Goal: Task Accomplishment & Management: Contribute content

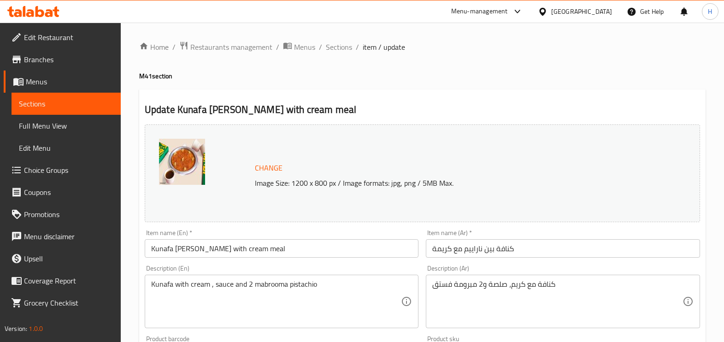
click at [234, 47] on span "Restaurants management" at bounding box center [231, 46] width 82 height 11
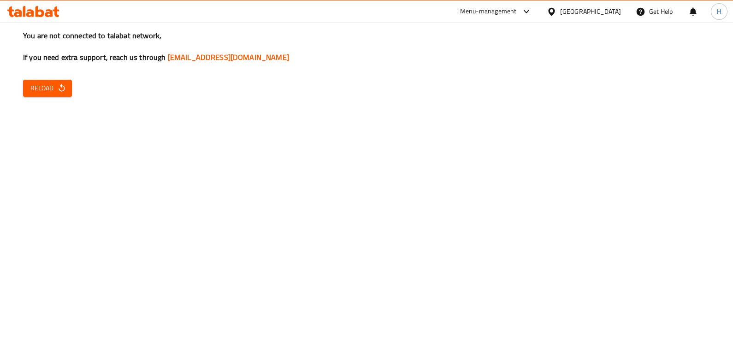
click at [62, 89] on icon "button" at bounding box center [61, 87] width 9 height 9
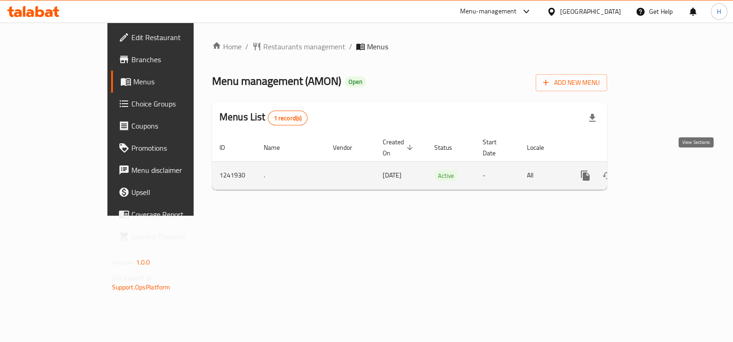
click at [657, 170] on icon "enhanced table" at bounding box center [651, 175] width 11 height 11
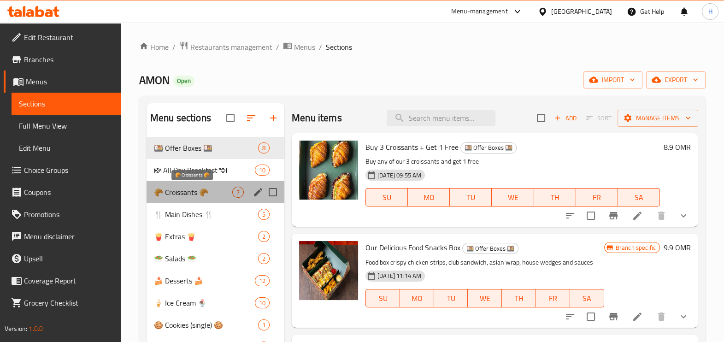
click at [201, 189] on span "🥐 Croissants 🥐" at bounding box center [193, 192] width 78 height 11
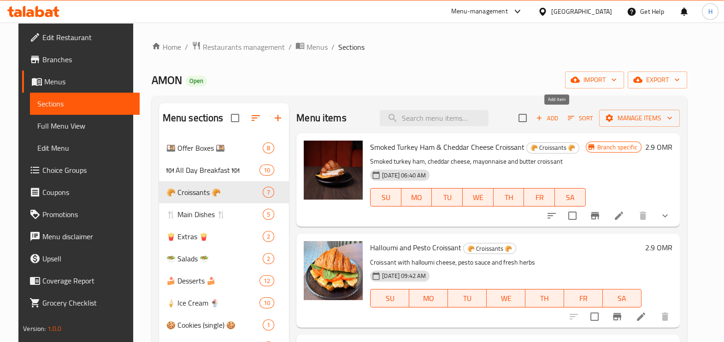
click at [560, 115] on span "Add" at bounding box center [547, 118] width 25 height 11
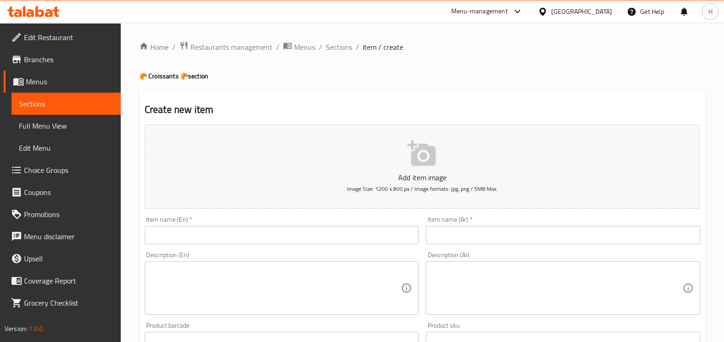
click at [242, 236] on input "text" at bounding box center [282, 235] width 274 height 18
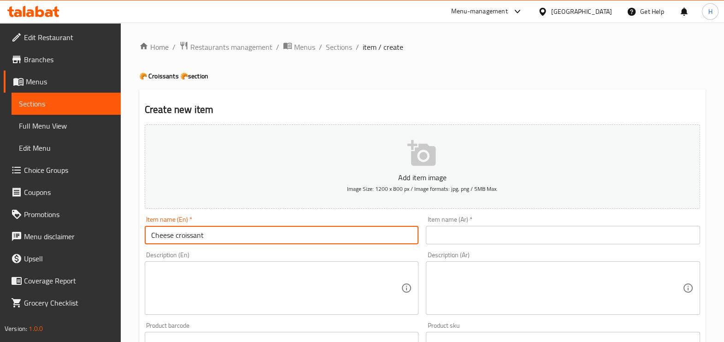
type input "Cheese croissant"
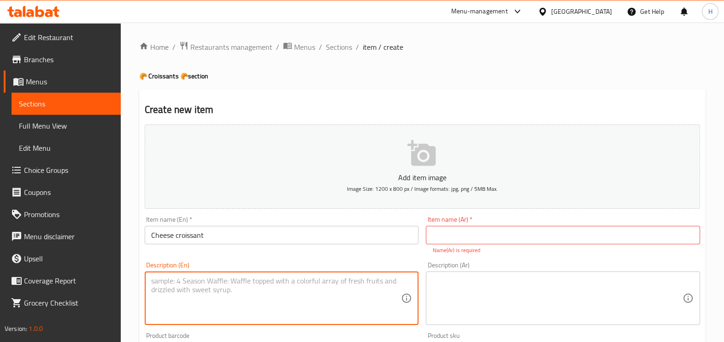
click at [256, 290] on textarea at bounding box center [276, 299] width 250 height 44
type textarea "Flaky buttery croissant filled with rich melted cheese ."
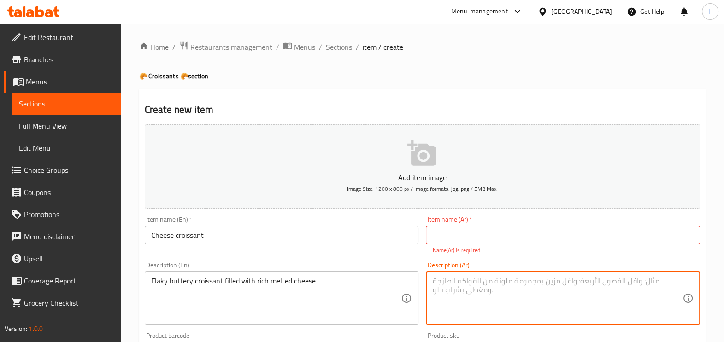
click at [320, 233] on input "Cheese croissant" at bounding box center [282, 235] width 274 height 18
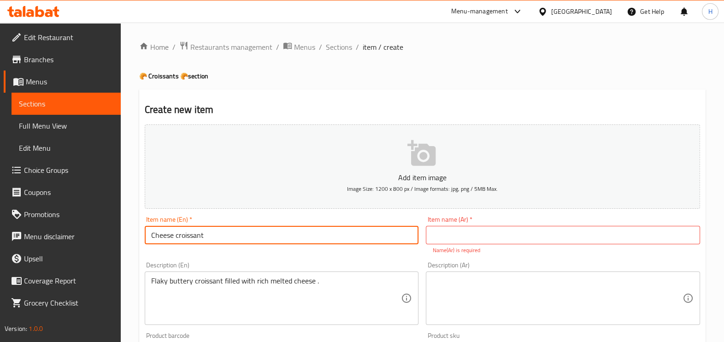
click at [320, 233] on input "Cheese croissant" at bounding box center [282, 235] width 274 height 18
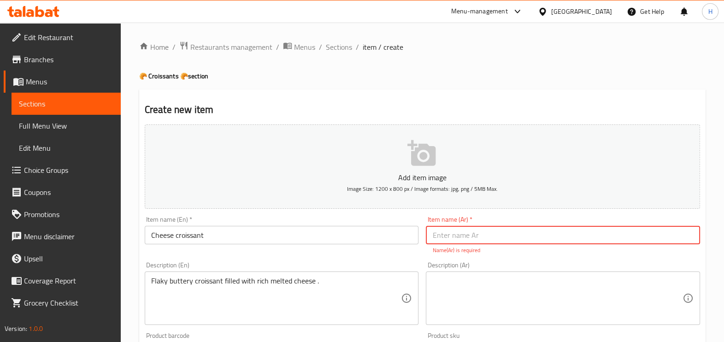
click at [491, 231] on input "text" at bounding box center [563, 235] width 274 height 18
paste input "كرواسون بالجبن"
type input "كرواسون بالجبن"
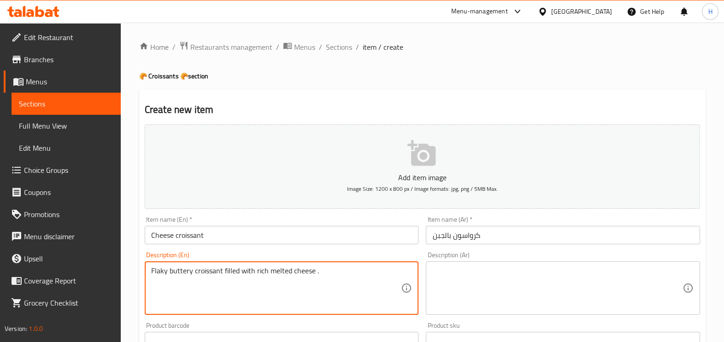
click at [286, 286] on textarea "Flaky buttery croissant filled with rich melted cheese ." at bounding box center [276, 288] width 250 height 44
click at [462, 268] on textarea at bounding box center [557, 288] width 250 height 44
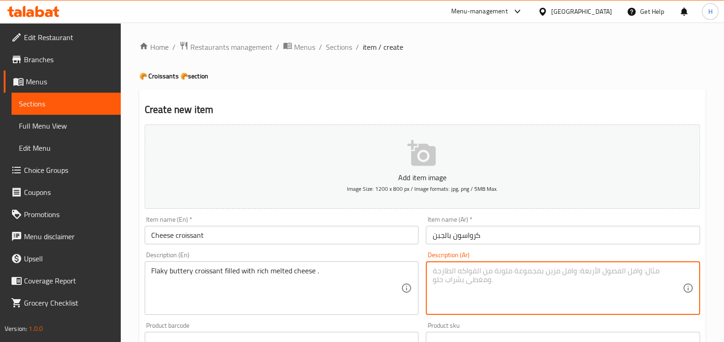
paste textarea "كرواسون زبداني مقرمش محشو بالجبن الذائب الغني."
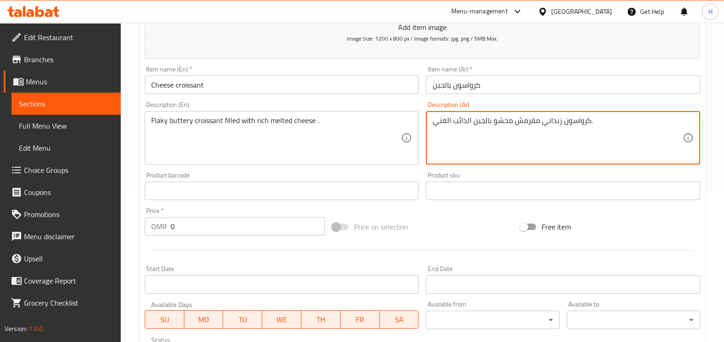
scroll to position [191, 0]
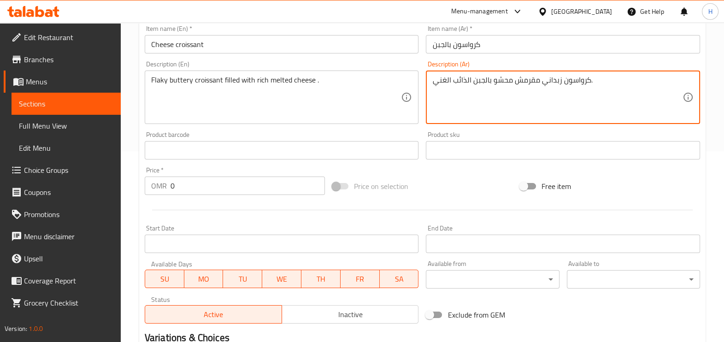
type textarea "كرواسون زبداني مقرمش محشو بالجبن الذائب الغني."
click at [242, 187] on input "0" at bounding box center [248, 186] width 154 height 18
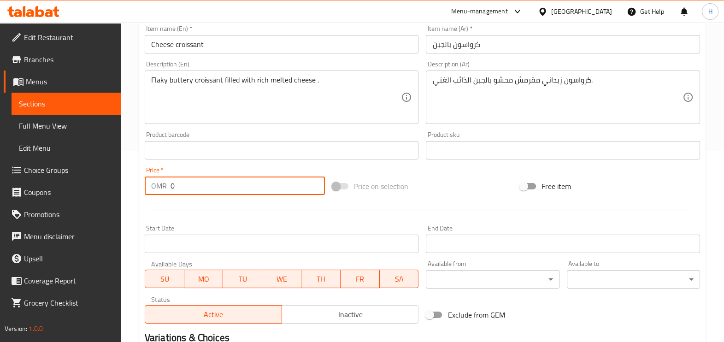
click at [242, 187] on input "0" at bounding box center [248, 186] width 154 height 18
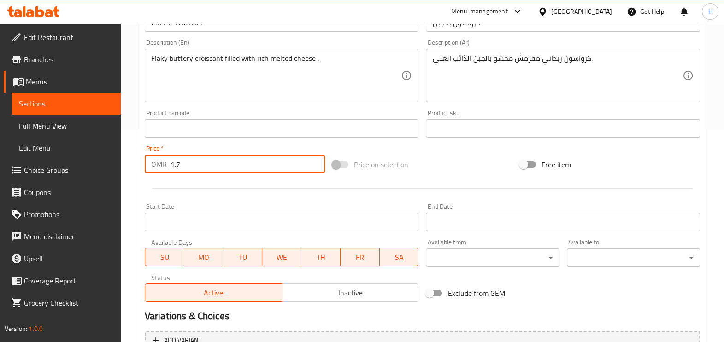
scroll to position [308, 0]
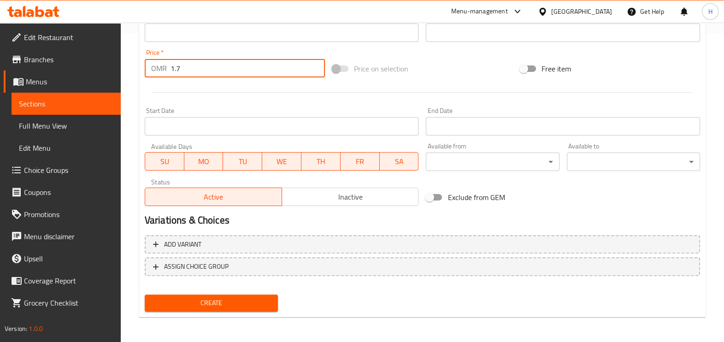
type input "1.7"
click at [207, 302] on span "Create" at bounding box center [211, 303] width 118 height 12
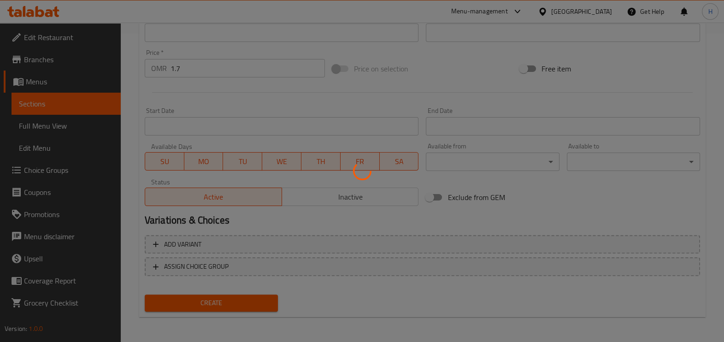
type input "0"
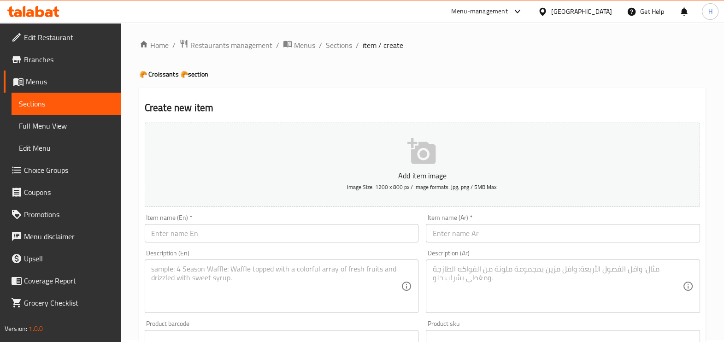
scroll to position [0, 0]
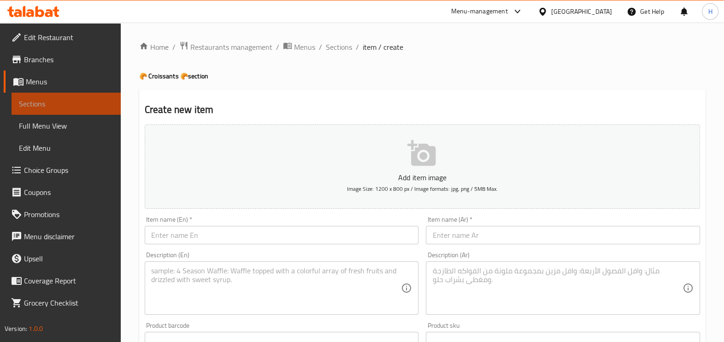
click at [36, 109] on span "Sections" at bounding box center [66, 103] width 95 height 11
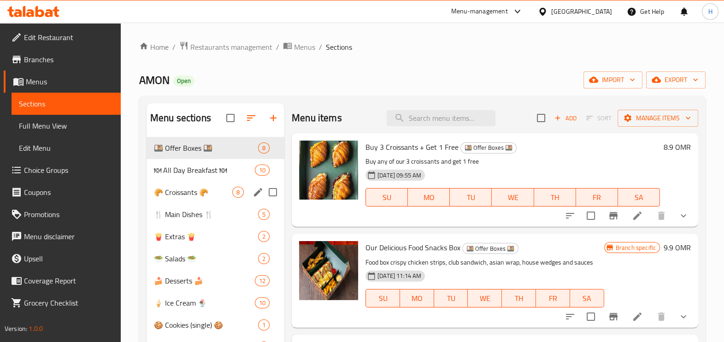
click at [192, 189] on span "🥐 Croissants 🥐" at bounding box center [193, 192] width 78 height 11
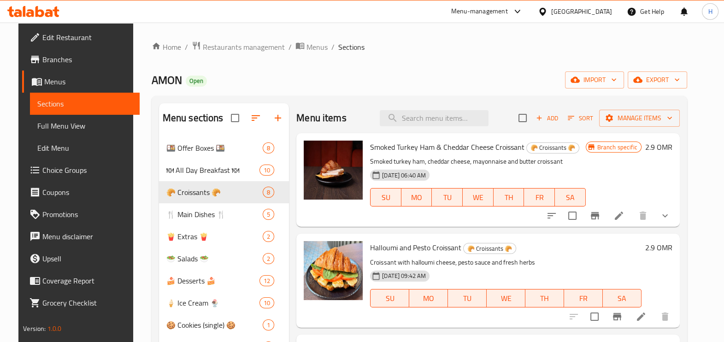
click at [556, 115] on span "Add" at bounding box center [547, 118] width 25 height 11
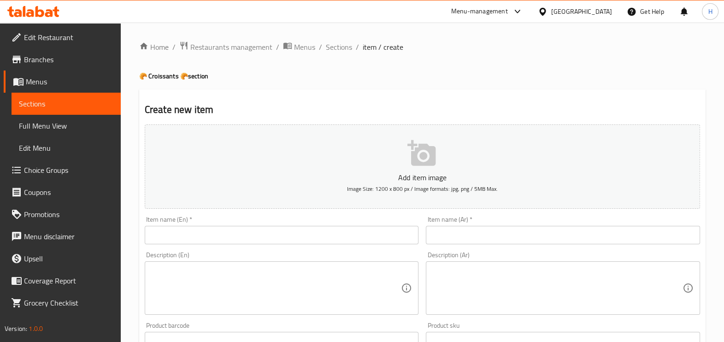
click at [237, 236] on input "text" at bounding box center [282, 235] width 274 height 18
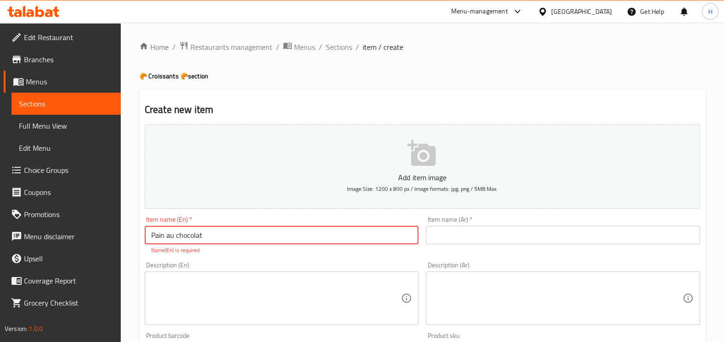
type input "Pain au chocolat"
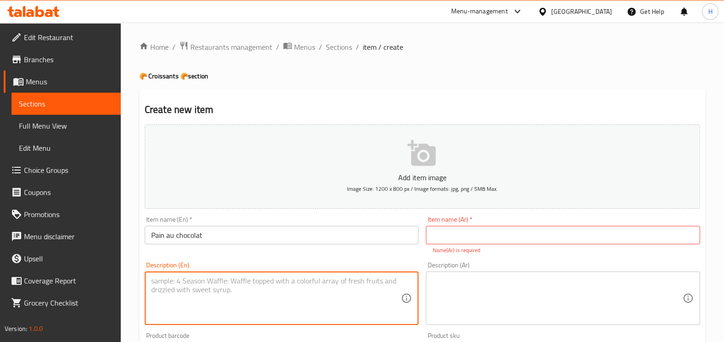
click at [297, 266] on div "Description (En) Description (En)" at bounding box center [282, 293] width 274 height 63
type textarea "a"
click at [235, 290] on textarea "A delightful french pastry with buttery flakey layers wrapped" at bounding box center [276, 299] width 250 height 44
click at [343, 281] on textarea "A delightful french pastry with buttery flakey layers wrapped" at bounding box center [276, 299] width 250 height 44
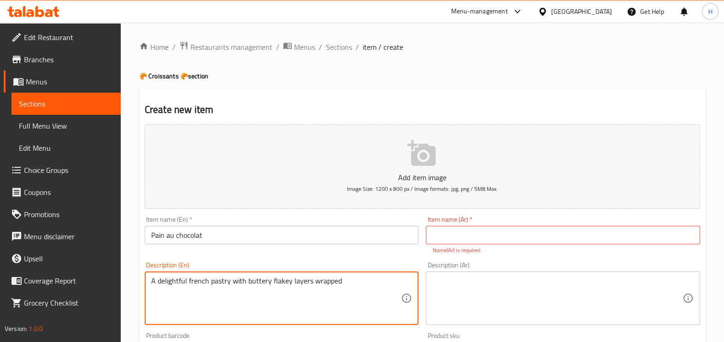
click at [343, 281] on textarea "A delightful french pastry with buttery flakey layers wrapped" at bounding box center [276, 299] width 250 height 44
click at [342, 283] on textarea "A delightful french pastry with buttery flakey layers wrapped" at bounding box center [276, 299] width 250 height 44
click at [342, 283] on textarea "A delightful french pastry with buttery flakey layers wrapped with chocolate" at bounding box center [276, 299] width 250 height 44
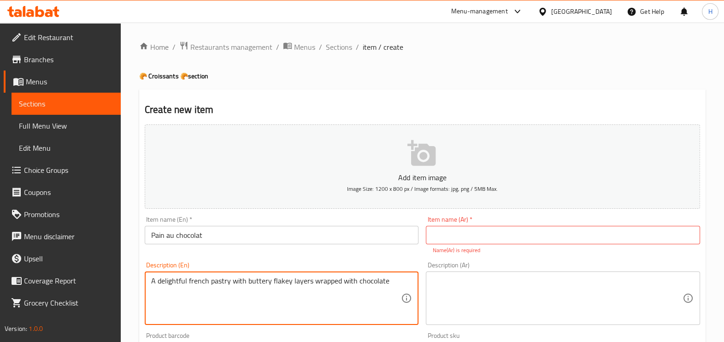
click at [342, 283] on textarea "A delightful french pastry with buttery flakey layers wrapped with chocolate" at bounding box center [276, 299] width 250 height 44
type textarea "A delightful french pastry with buttery flakey layers wrapped with chocolate"
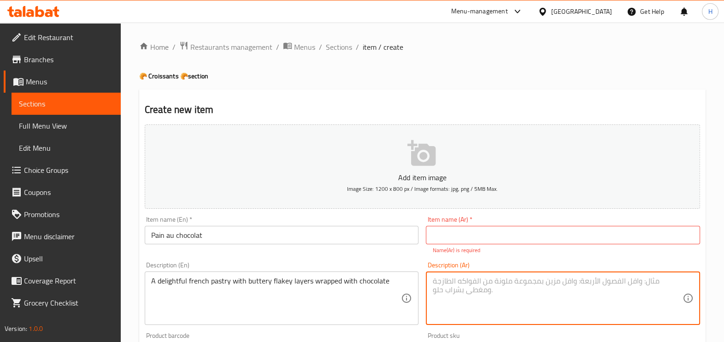
click at [471, 289] on textarea at bounding box center [557, 299] width 250 height 44
paste textarea "معجن فرنسي لذيذ بطبقات زبدانية مقرمشة ملفوفة بالشوكولاتة"
type textarea "معجن فرنسي لذيذ بطبقات زبدانية مقرمشة ملفوفة بالشوكولاتة"
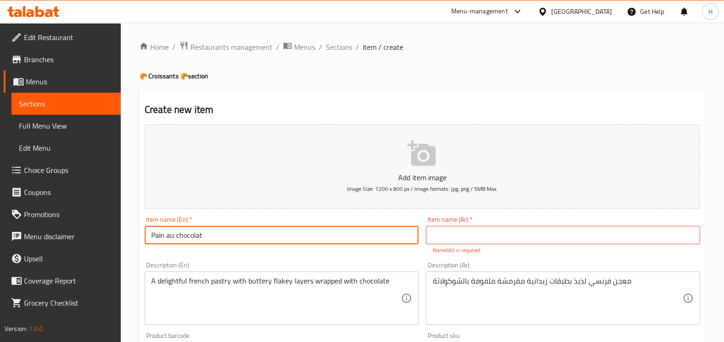
click at [306, 228] on input "Pain au chocolat" at bounding box center [282, 235] width 274 height 18
paste input "معجن فرنسي لذيذ بطبقات زبدانية مقرمشة ملفوفة بالشوكولاتة"
type input "Pain au chocolat"
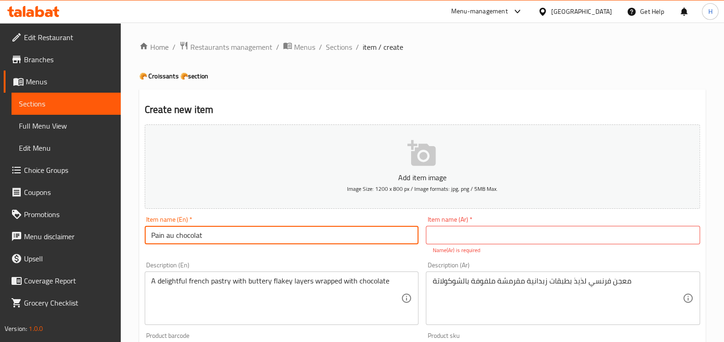
click at [447, 231] on input "text" at bounding box center [563, 235] width 274 height 18
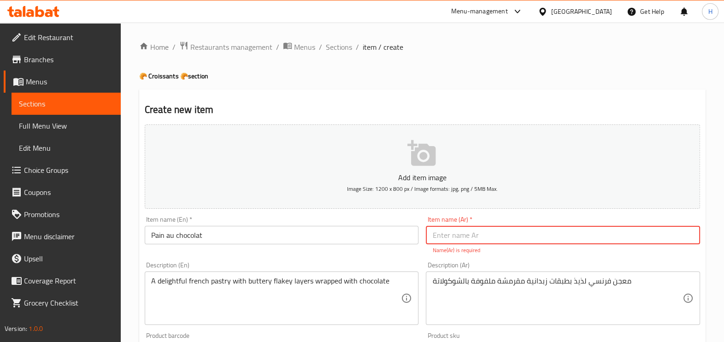
paste input "خبز بالشوكولاتة"
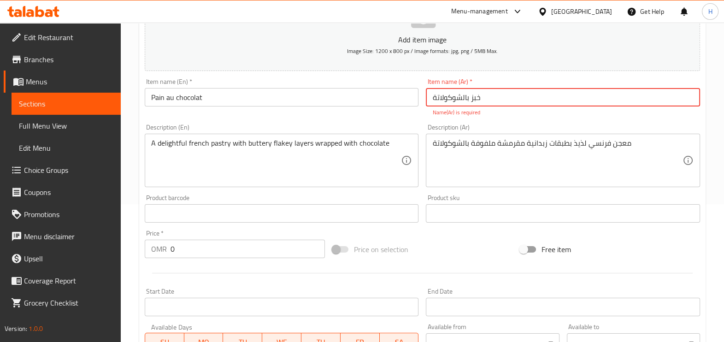
scroll to position [142, 0]
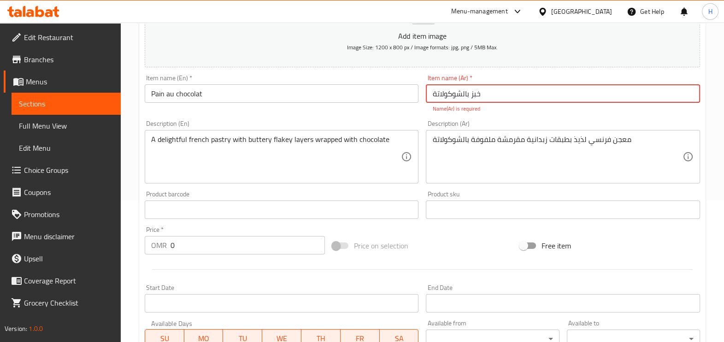
type input "خبز بالشوكولاتة"
click at [207, 238] on input "0" at bounding box center [248, 245] width 154 height 18
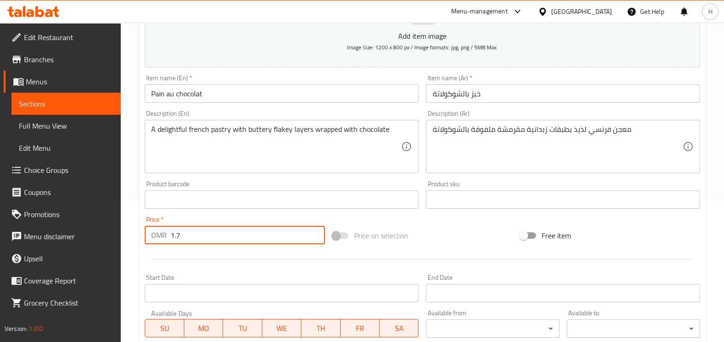
type input "1.7"
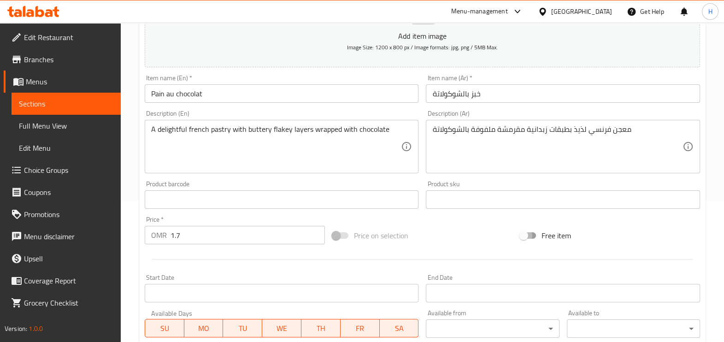
scroll to position [308, 0]
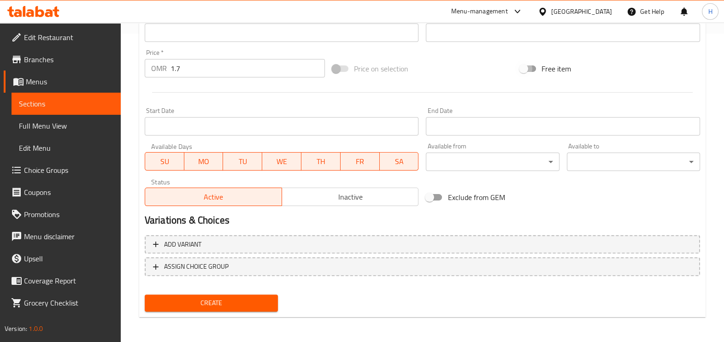
click at [226, 277] on div "Add variant ASSIGN CHOICE GROUP" at bounding box center [422, 261] width 563 height 60
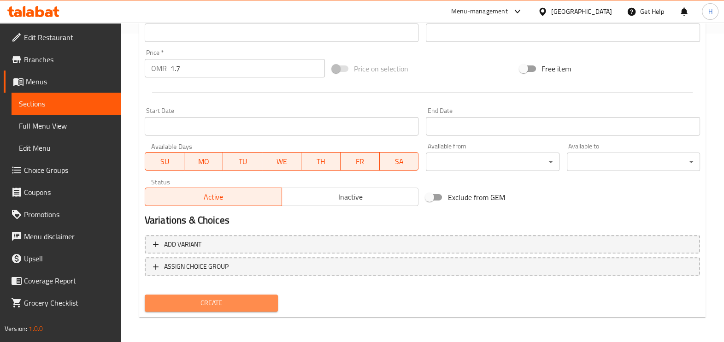
click at [241, 308] on button "Create" at bounding box center [211, 303] width 133 height 17
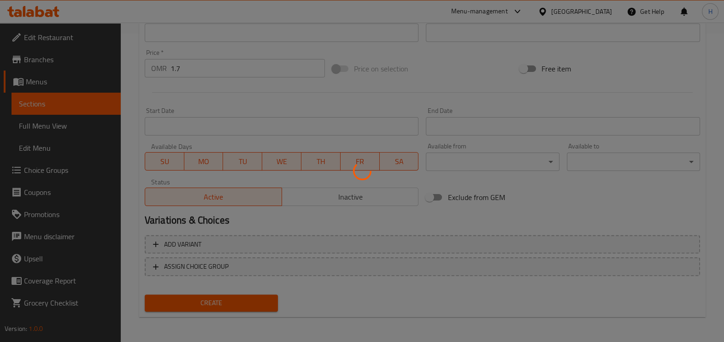
type input "0"
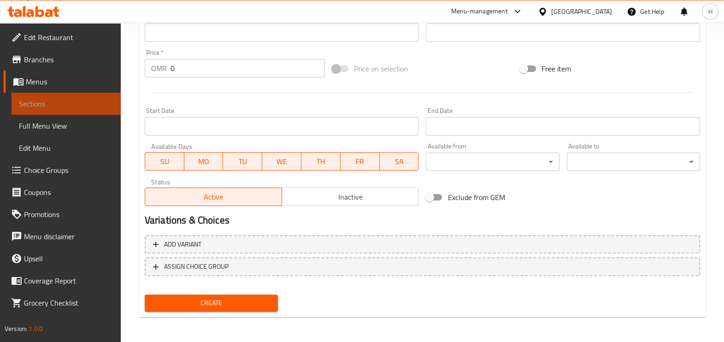
click at [60, 103] on span "Sections" at bounding box center [66, 103] width 95 height 11
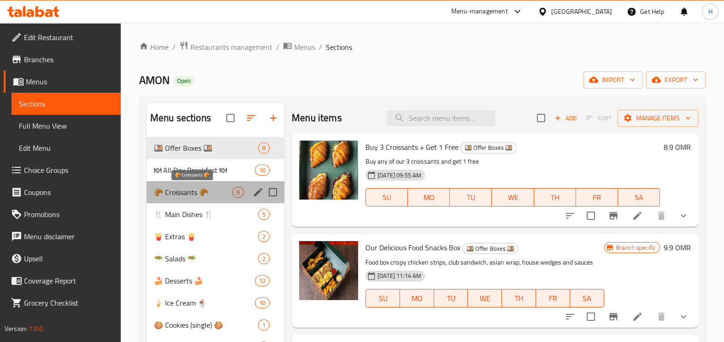
click at [187, 192] on span "🥐 Croissants 🥐" at bounding box center [193, 192] width 78 height 11
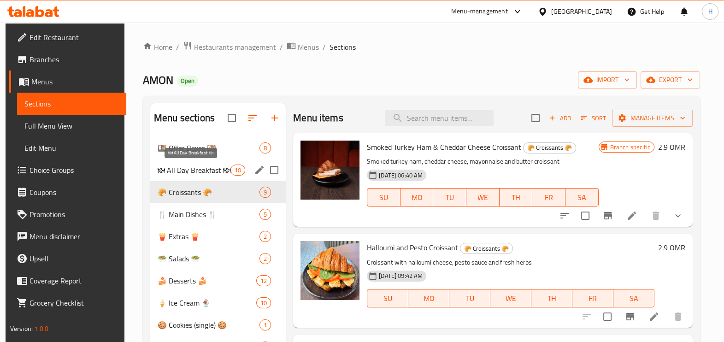
click at [208, 165] on span "🍽 All Day Breakfast 🍽" at bounding box center [194, 170] width 73 height 11
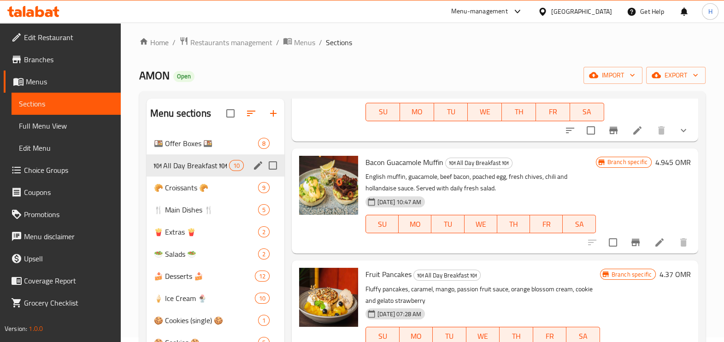
scroll to position [4, 0]
click at [184, 184] on span "🥐 Croissants 🥐" at bounding box center [193, 188] width 78 height 11
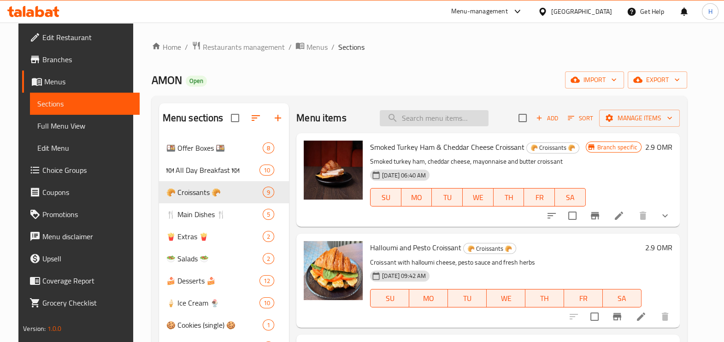
click at [413, 119] on input "search" at bounding box center [434, 118] width 109 height 16
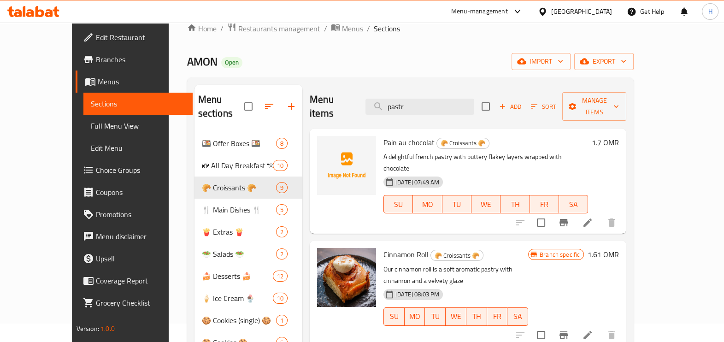
scroll to position [18, 0]
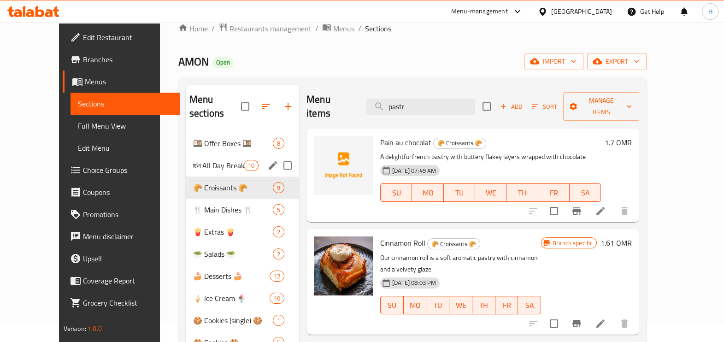
type input "pastr"
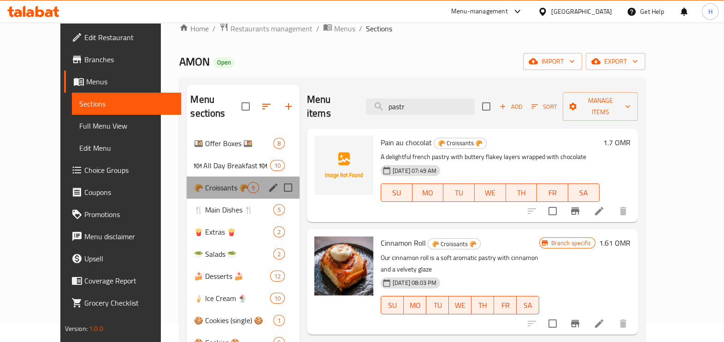
click at [187, 180] on div "🥐 Croissants 🥐 9" at bounding box center [243, 188] width 113 height 22
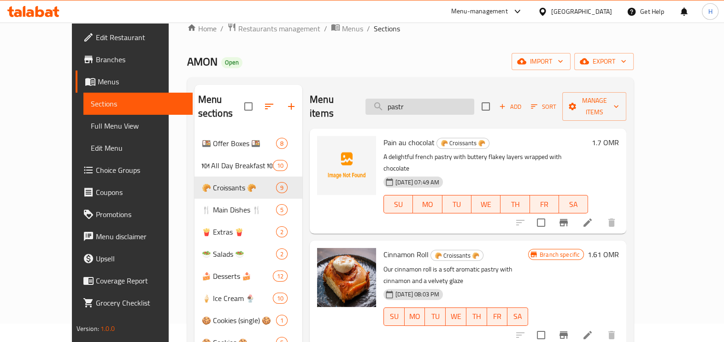
click at [426, 104] on input "pastr" at bounding box center [420, 107] width 109 height 16
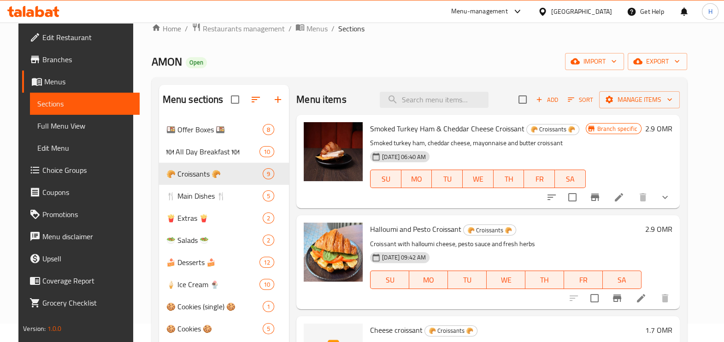
click at [560, 100] on span "Add" at bounding box center [547, 100] width 25 height 11
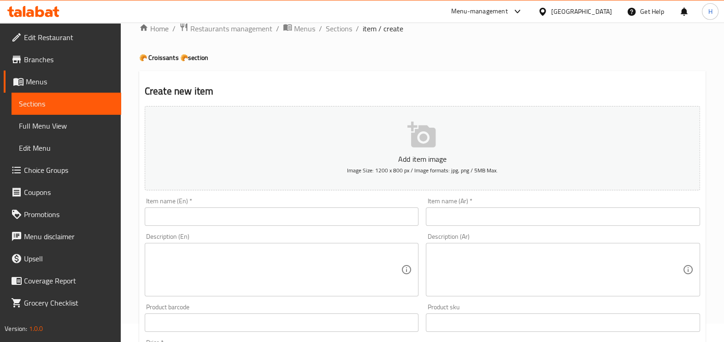
click at [201, 224] on input "text" at bounding box center [282, 216] width 274 height 18
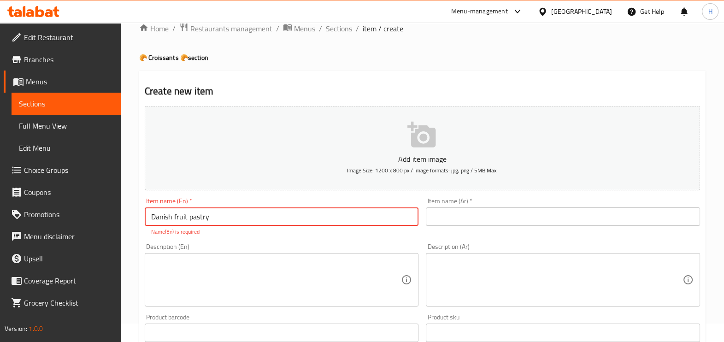
type input "Danish fruit pastry"
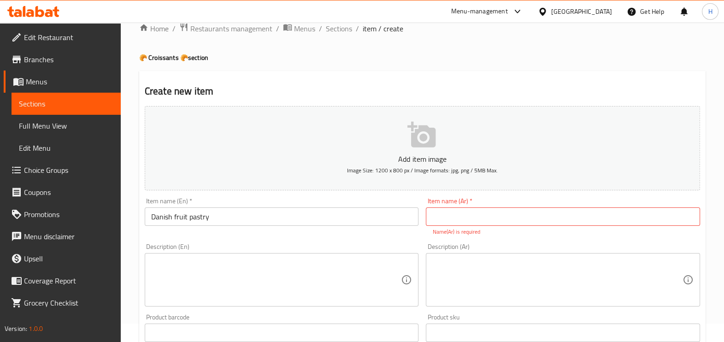
click at [203, 240] on div "Description (En) Description (En)" at bounding box center [282, 275] width 282 height 71
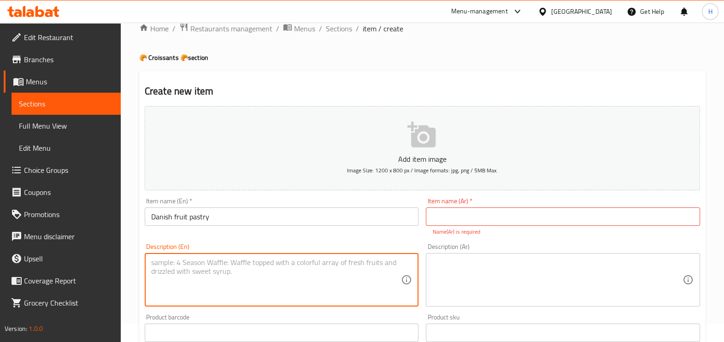
click at [212, 260] on textarea at bounding box center [276, 280] width 250 height 44
type textarea "G"
click at [344, 269] on textarea "Flaky layered pastry with a sweet filling and delicate icing" at bounding box center [276, 280] width 250 height 44
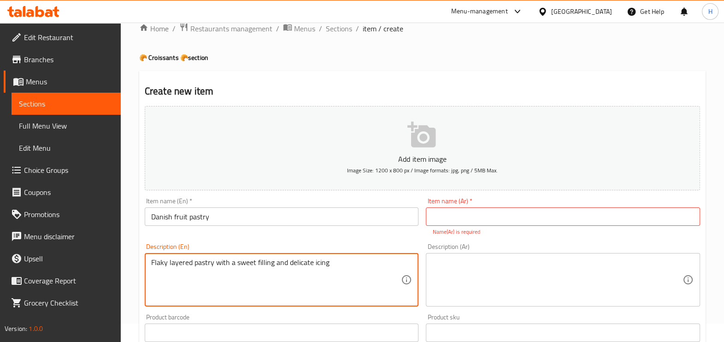
click at [342, 271] on textarea "Flaky layered pastry with a sweet filling and delicate icing" at bounding box center [276, 280] width 250 height 44
click at [342, 271] on textarea "Flaky layered pastry with a sweet filling and delicate icing with fruits" at bounding box center [276, 280] width 250 height 44
type textarea "Flaky layered pastry with a sweet filling and delicate icing with fruits"
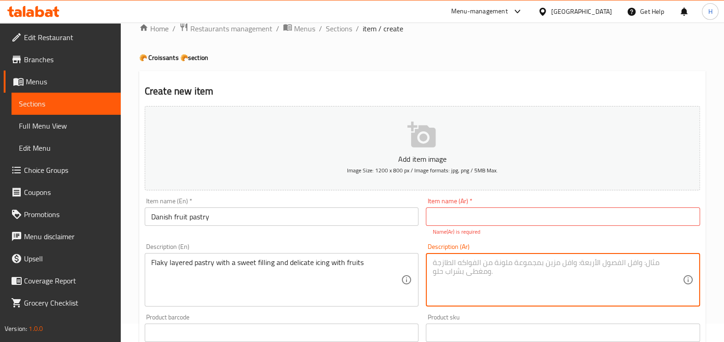
drag, startPoint x: 482, startPoint y: 272, endPoint x: 446, endPoint y: 262, distance: 37.7
click at [446, 262] on textarea at bounding box center [557, 280] width 250 height 44
paste textarea "معجنات طبقات هشة مع حشوة حلوة وتزيين رقيق مع الفواكه"
type textarea "معجنات طبقات هشة مع حشوة حلوة وتزيين رقيق مع الفواكه"
click at [394, 219] on input "Danish fruit pastry" at bounding box center [282, 216] width 274 height 18
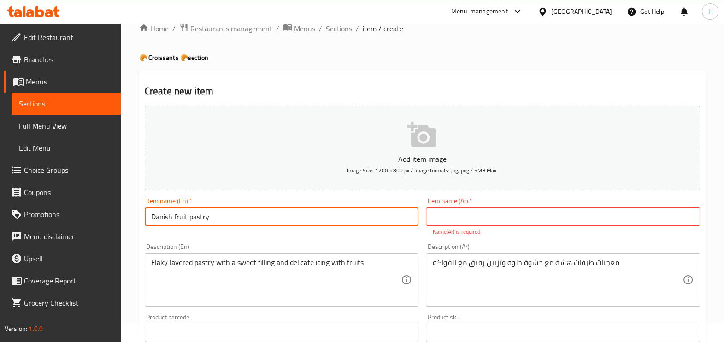
click at [394, 219] on input "Danish fruit pastry" at bounding box center [282, 216] width 274 height 18
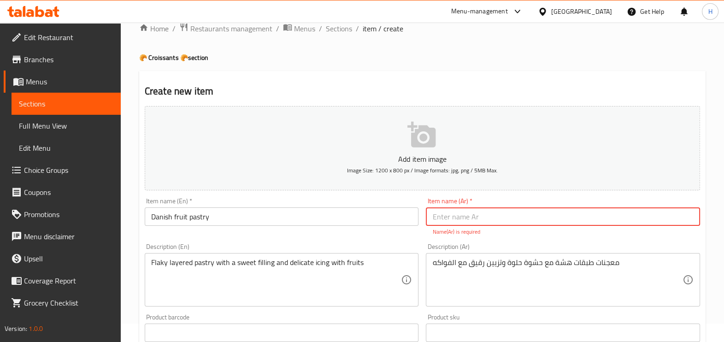
click at [464, 215] on input "text" at bounding box center [563, 216] width 274 height 18
paste input "معجنات الفواكه الدنماركية"
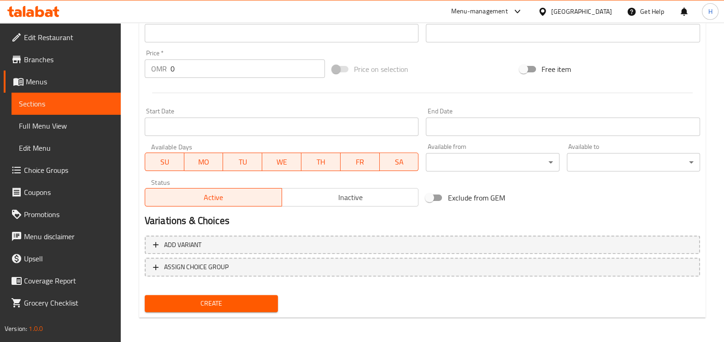
type input "معجنات الفواكه الدنماركية"
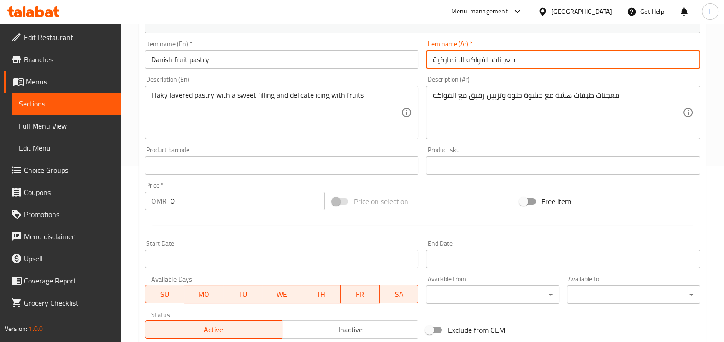
scroll to position [171, 0]
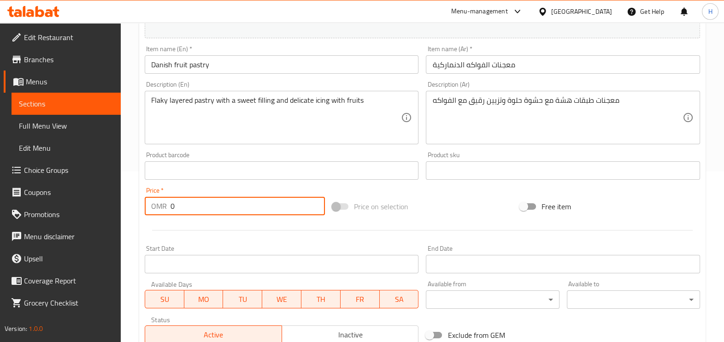
click at [205, 207] on input "0" at bounding box center [248, 206] width 154 height 18
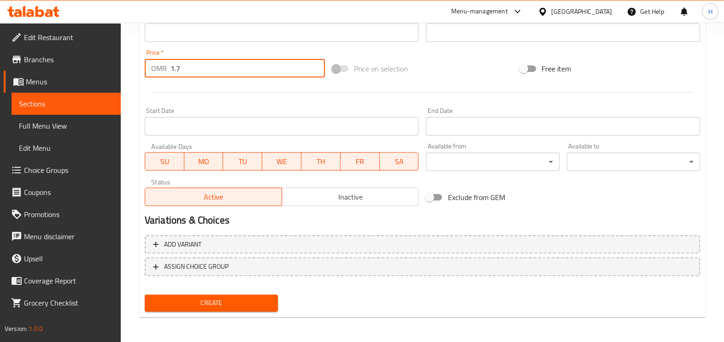
type input "1.7"
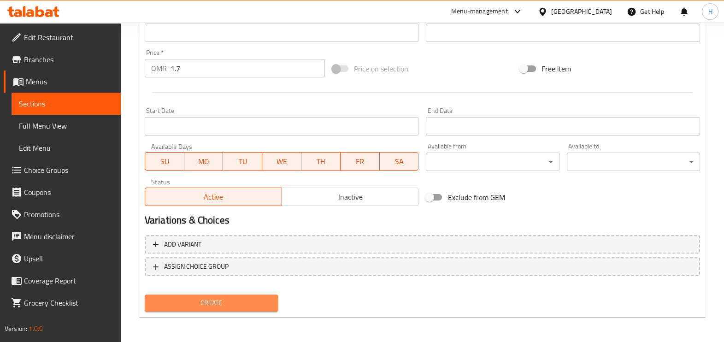
click at [205, 300] on span "Create" at bounding box center [211, 303] width 118 height 12
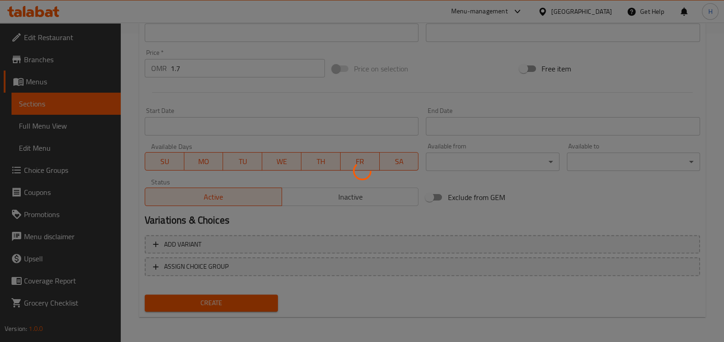
type input "0"
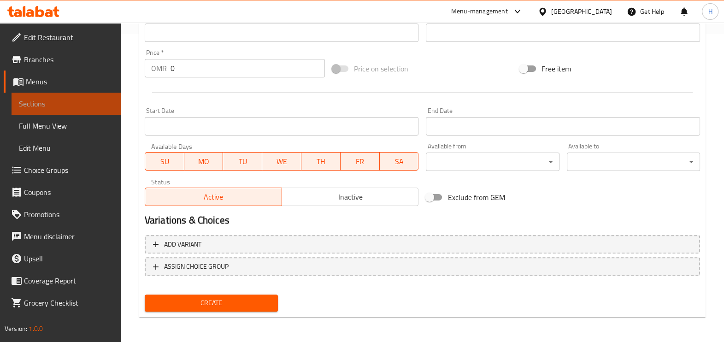
click at [45, 101] on span "Sections" at bounding box center [66, 103] width 95 height 11
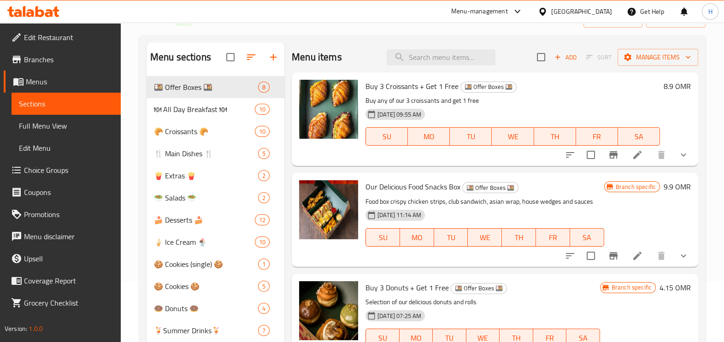
scroll to position [59, 0]
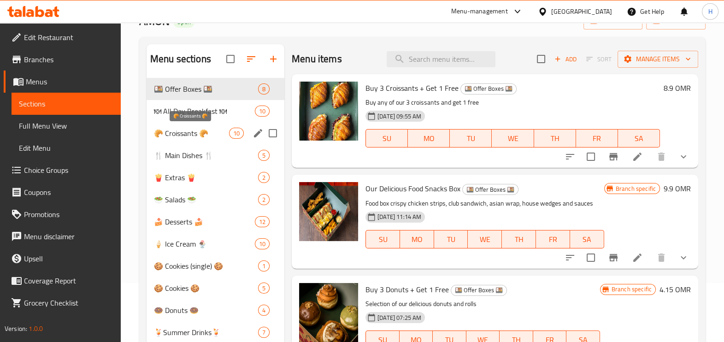
click at [184, 135] on span "🥐 Croissants 🥐" at bounding box center [191, 133] width 75 height 11
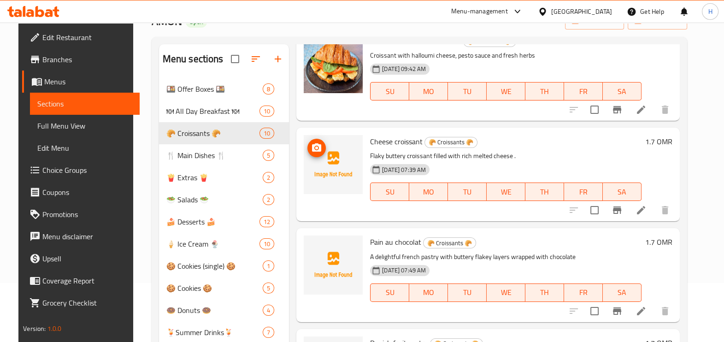
scroll to position [148, 0]
click at [312, 150] on icon "upload picture" at bounding box center [316, 147] width 9 height 8
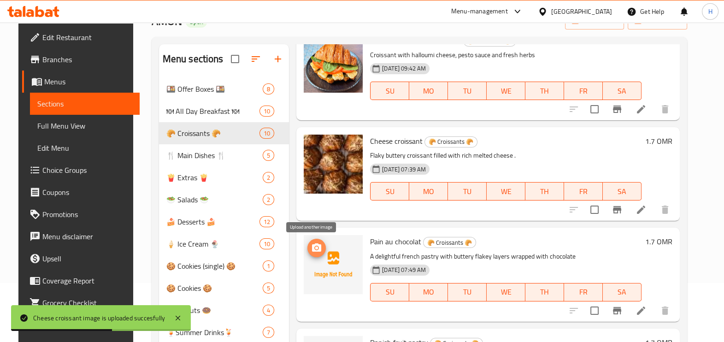
click at [312, 244] on icon "upload picture" at bounding box center [316, 247] width 9 height 8
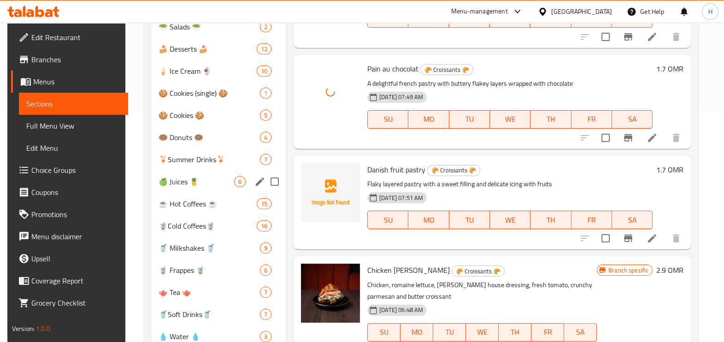
scroll to position [235, 0]
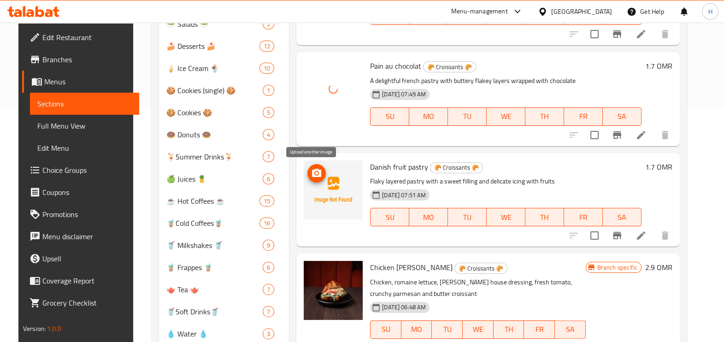
click at [313, 173] on icon "upload picture" at bounding box center [316, 173] width 11 height 11
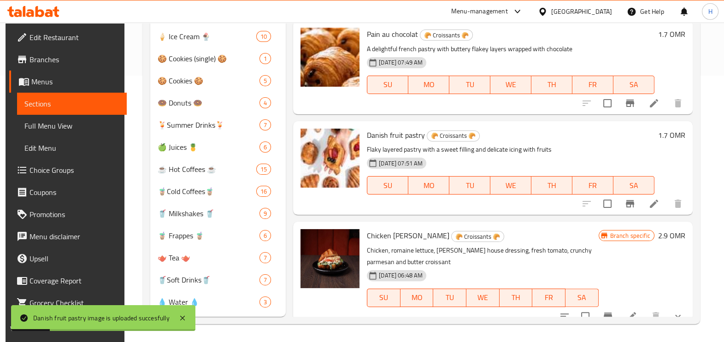
scroll to position [0, 0]
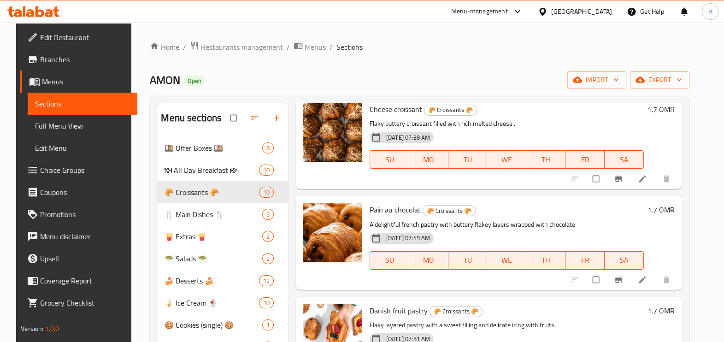
scroll to position [240, 0]
